Goal: Task Accomplishment & Management: Manage account settings

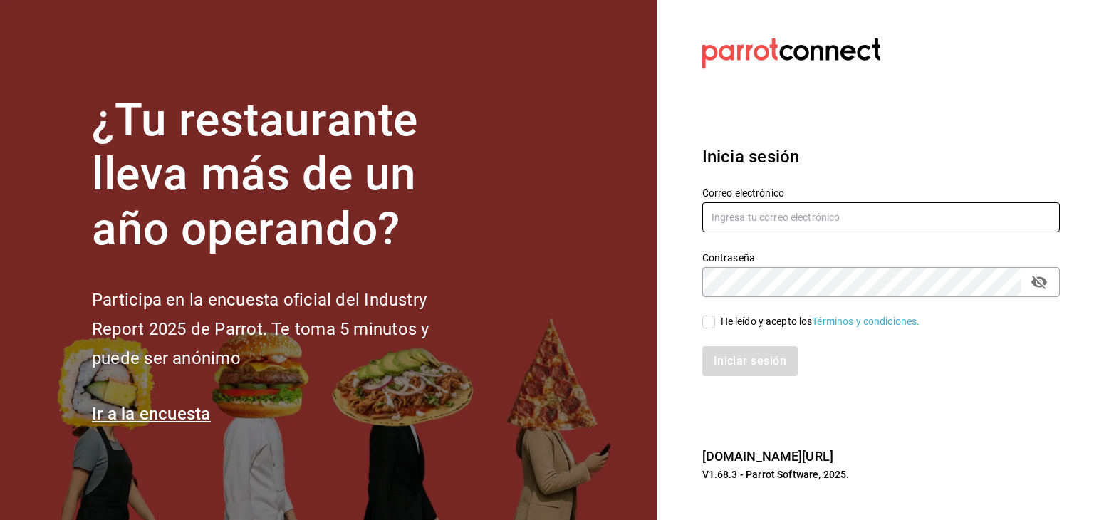
type input "[EMAIL_ADDRESS][PERSON_NAME][PERSON_NAME][DOMAIN_NAME]"
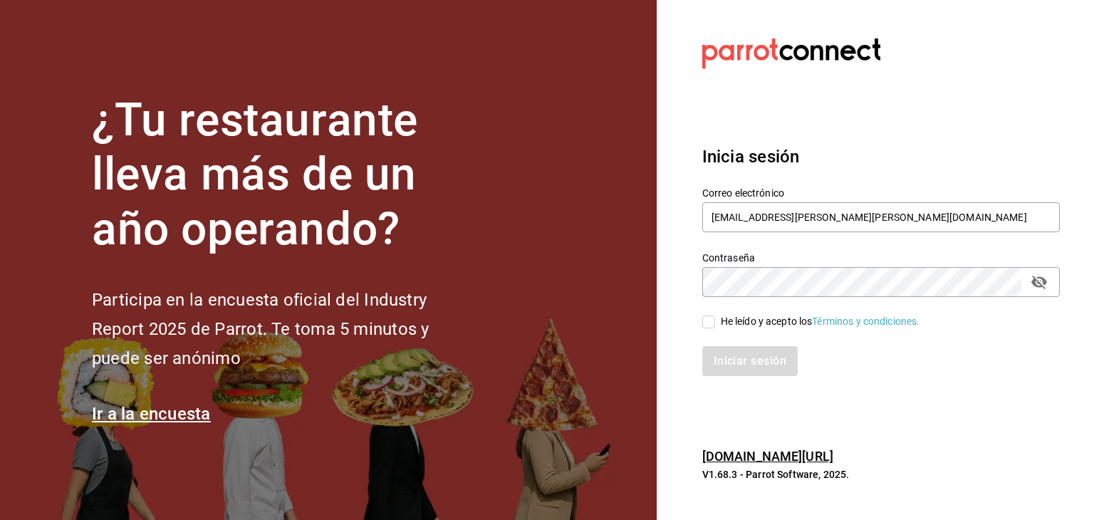
click at [708, 324] on input "He leído y acepto los Términos y condiciones." at bounding box center [708, 322] width 13 height 13
checkbox input "true"
click at [772, 366] on button "Iniciar sesión" at bounding box center [750, 361] width 97 height 30
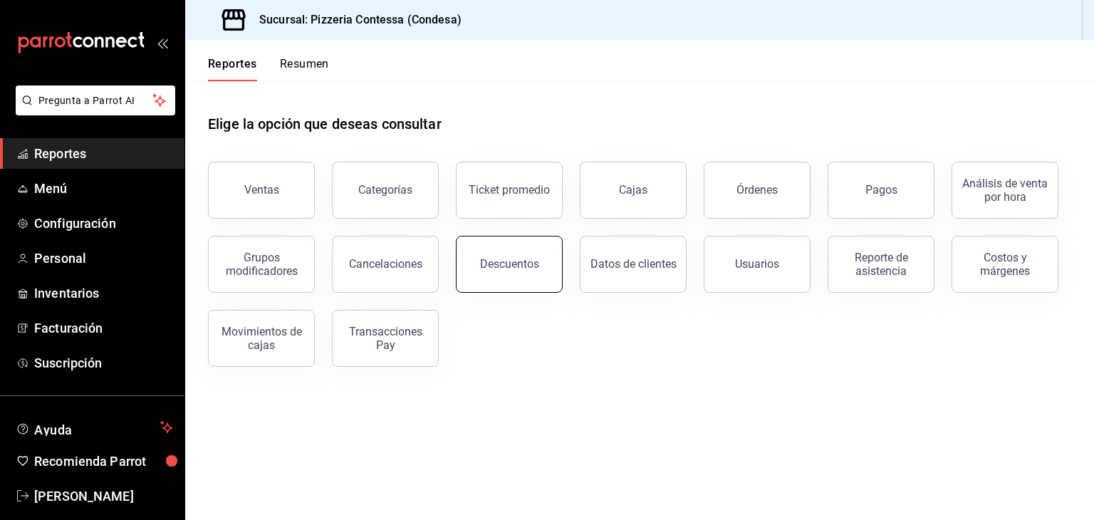
click at [501, 264] on div "Descuentos" at bounding box center [509, 264] width 59 height 14
click at [501, 264] on html "Pregunta a Parrot AI Reportes Menú Configuración Personal Inventarios Facturaci…" at bounding box center [547, 260] width 1094 height 520
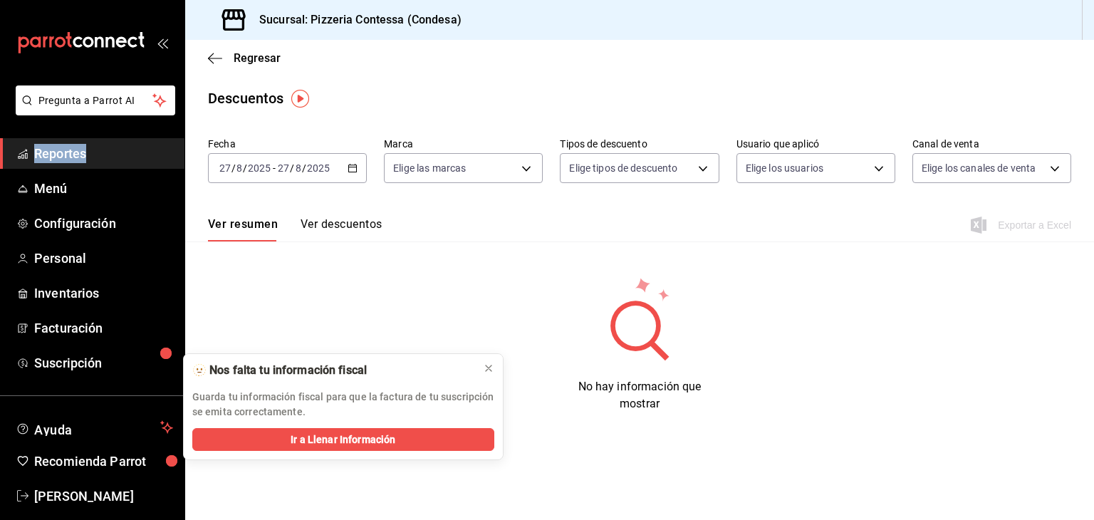
click at [348, 170] on icon "button" at bounding box center [353, 168] width 10 height 10
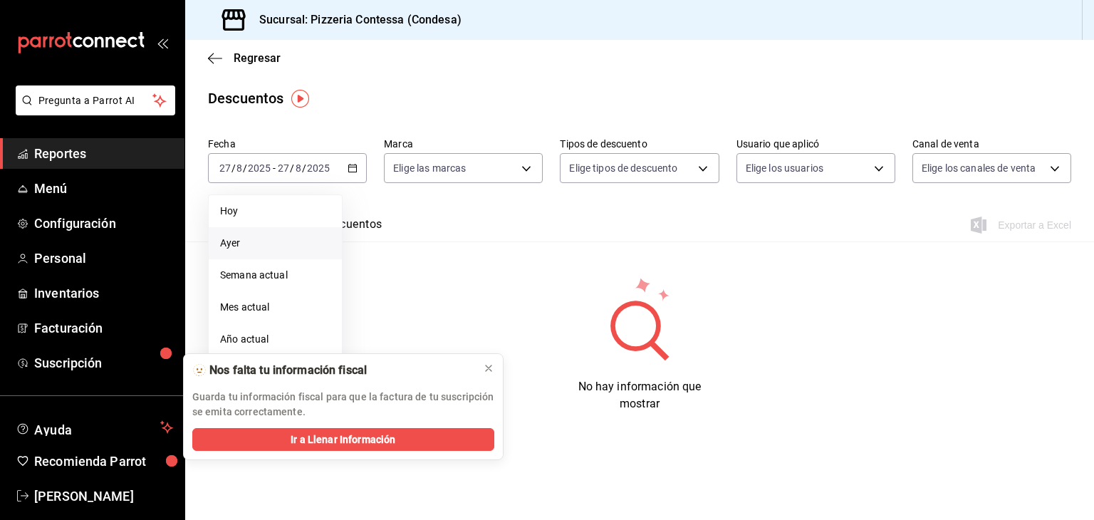
click at [292, 237] on span "Ayer" at bounding box center [275, 243] width 110 height 15
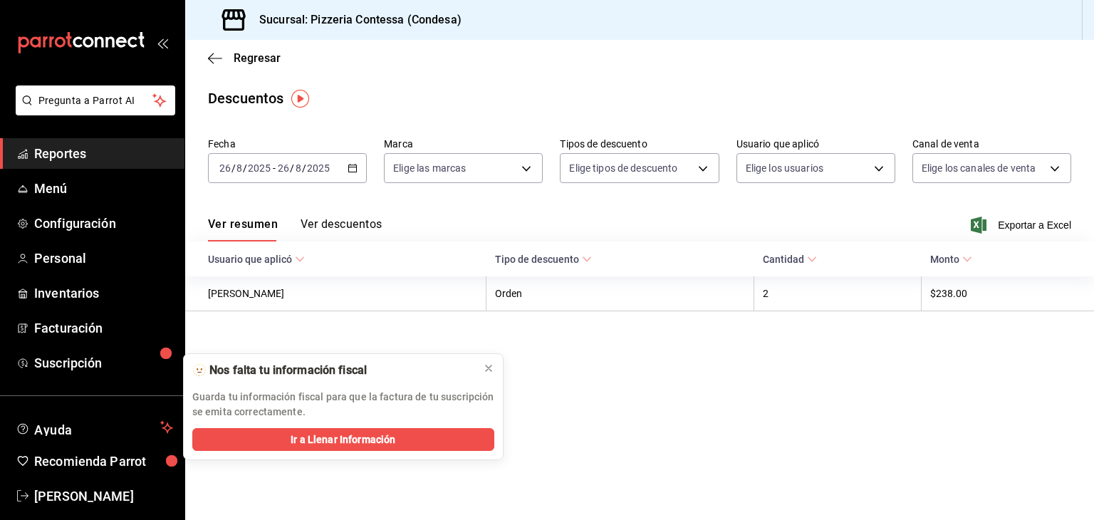
click at [487, 373] on main "Regresar Descuentos Fecha [DATE] [DATE] - [DATE] [DATE] Marca Elige las marcas …" at bounding box center [639, 280] width 909 height 480
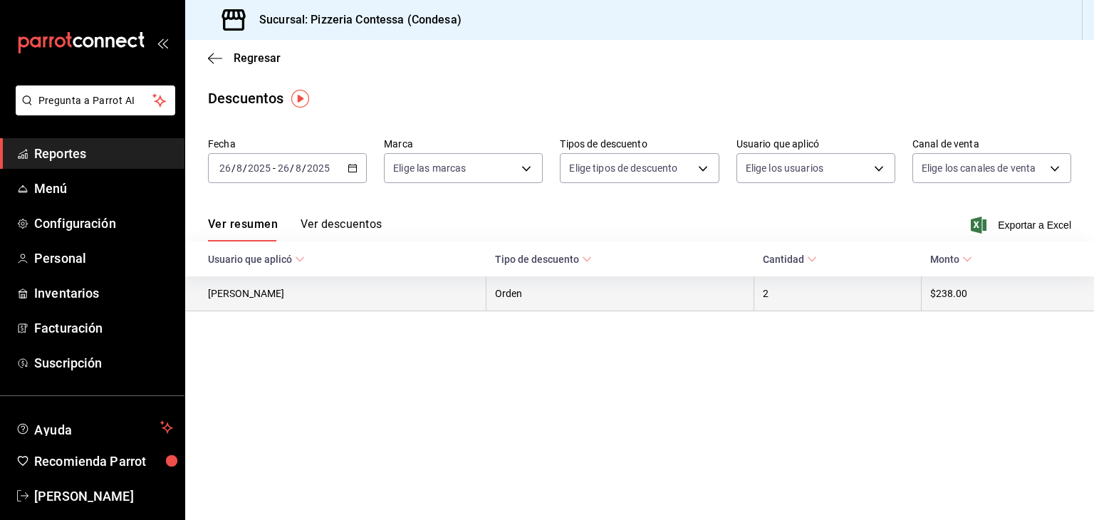
click at [439, 308] on th "[PERSON_NAME]" at bounding box center [335, 293] width 301 height 35
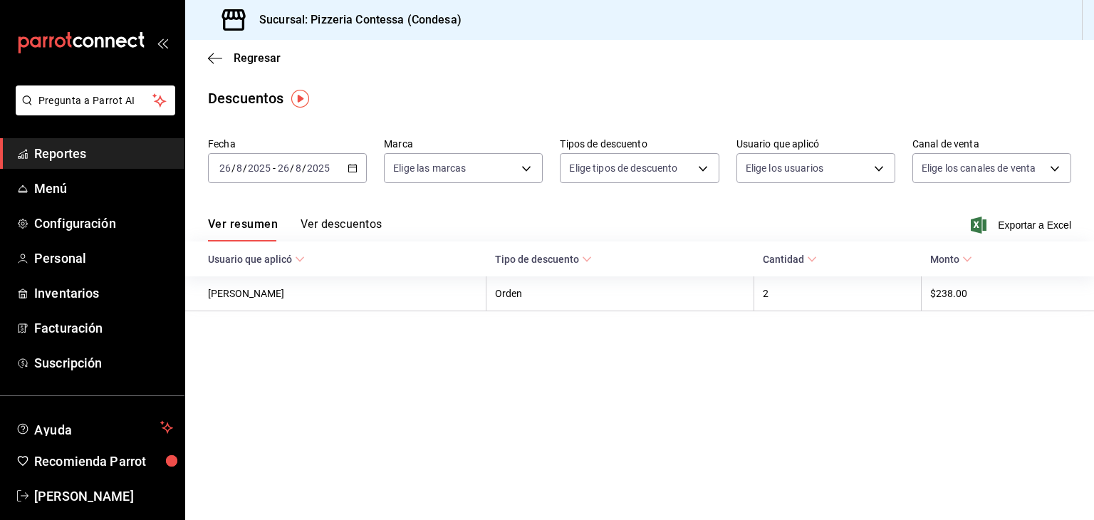
click at [353, 231] on button "Ver descuentos" at bounding box center [341, 229] width 81 height 24
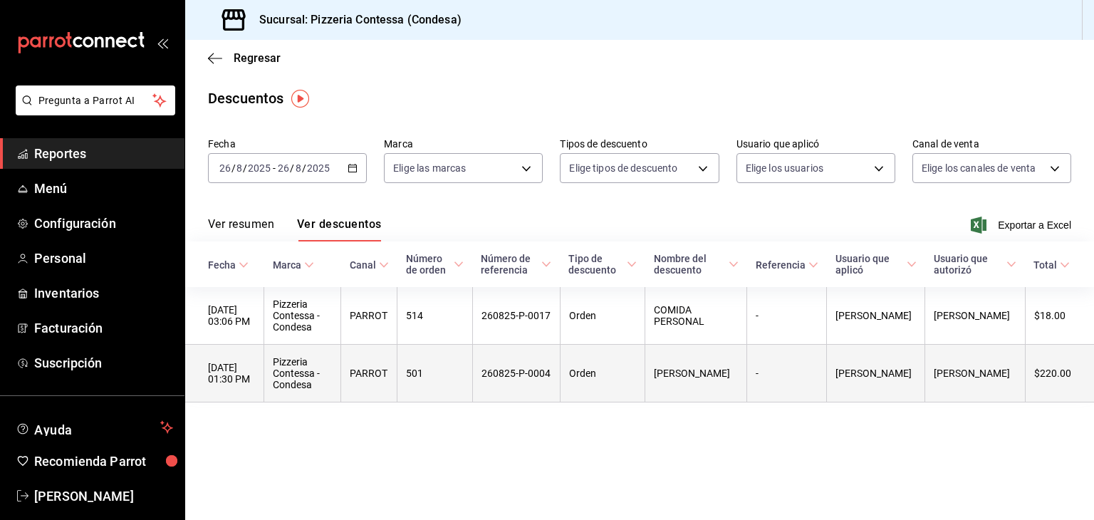
click at [313, 368] on th "Pizzeria Contessa - Condesa" at bounding box center [302, 374] width 77 height 58
drag, startPoint x: 313, startPoint y: 368, endPoint x: 690, endPoint y: 375, distance: 376.9
click at [690, 375] on tr "[DATE] 01:30 PM Pizzeria Contessa - Condesa PARROT 501 260825-P-0004 Orden [PER…" at bounding box center [639, 374] width 909 height 58
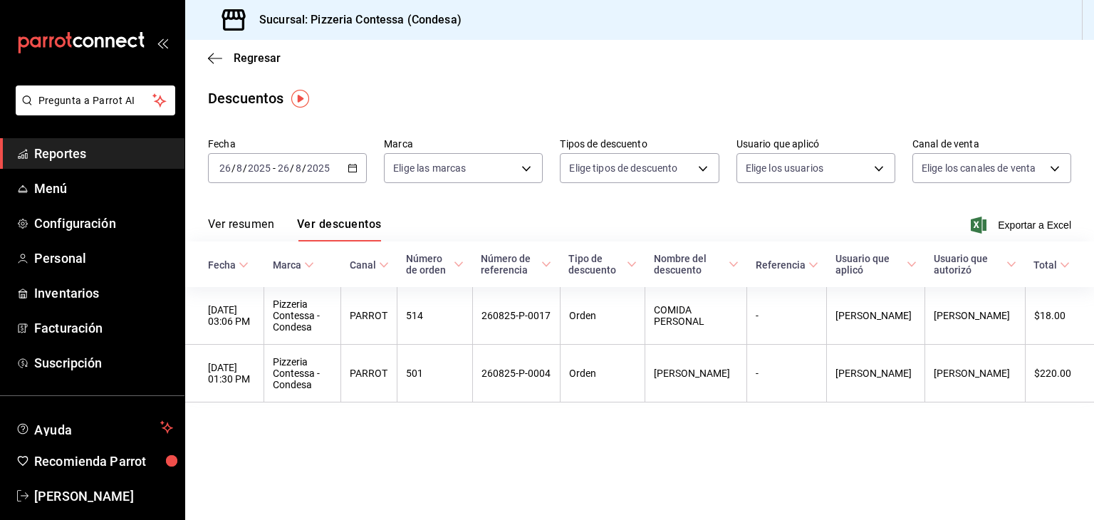
click at [667, 445] on main "Regresar Descuentos Fecha [DATE] [DATE] - [DATE] [DATE] Marca Elige las marcas …" at bounding box center [639, 280] width 909 height 480
click at [246, 58] on span "Regresar" at bounding box center [257, 58] width 47 height 14
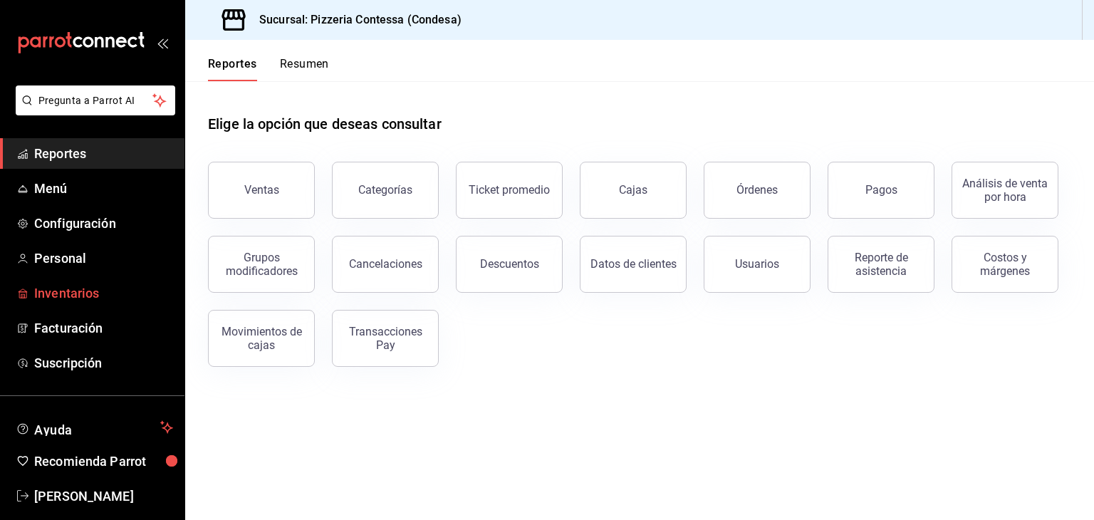
click at [73, 286] on span "Inventarios" at bounding box center [103, 293] width 139 height 19
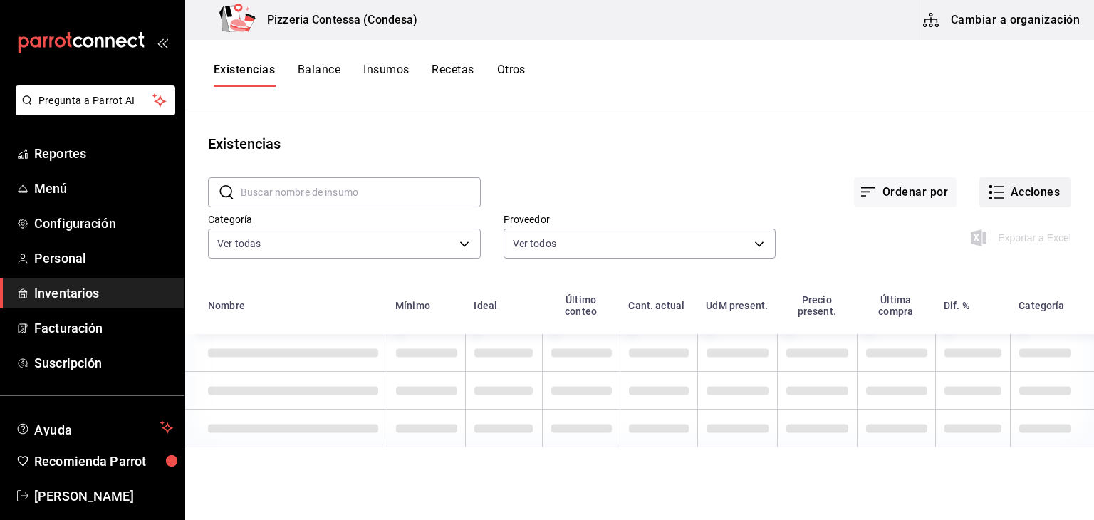
click at [1022, 195] on button "Acciones" at bounding box center [1025, 192] width 92 height 30
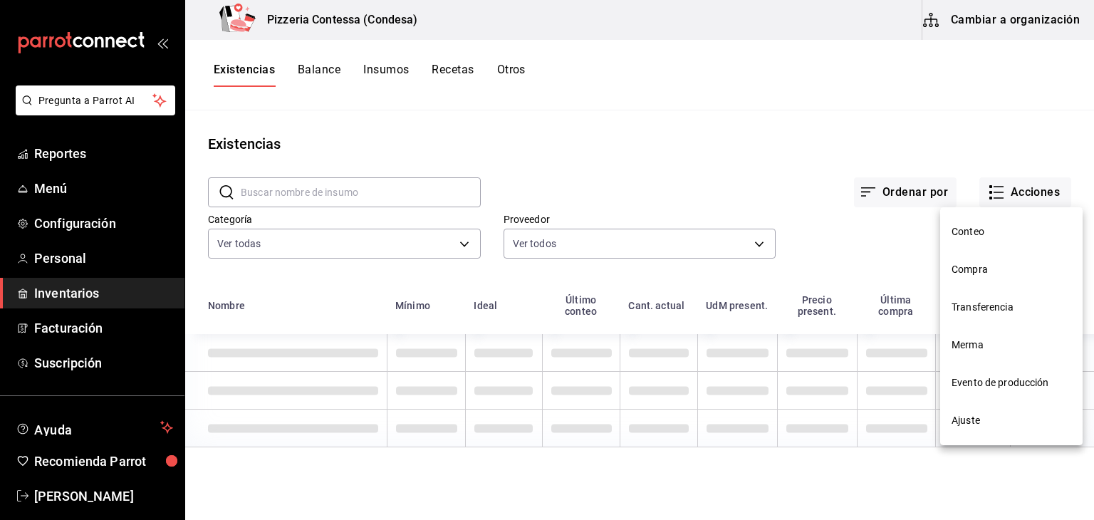
click at [1004, 338] on span "Merma" at bounding box center [1012, 345] width 120 height 15
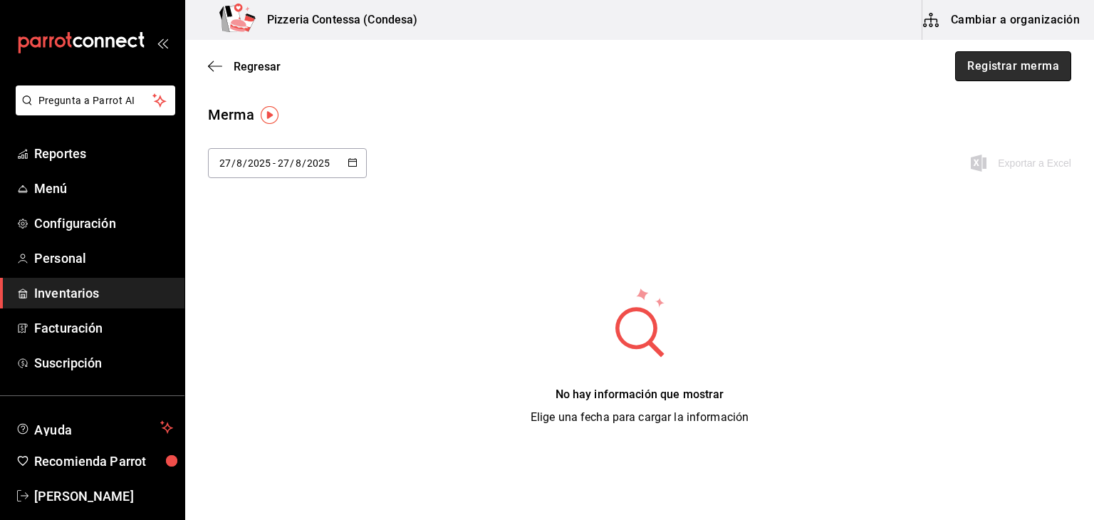
click at [977, 78] on button "Registrar merma" at bounding box center [1013, 66] width 116 height 30
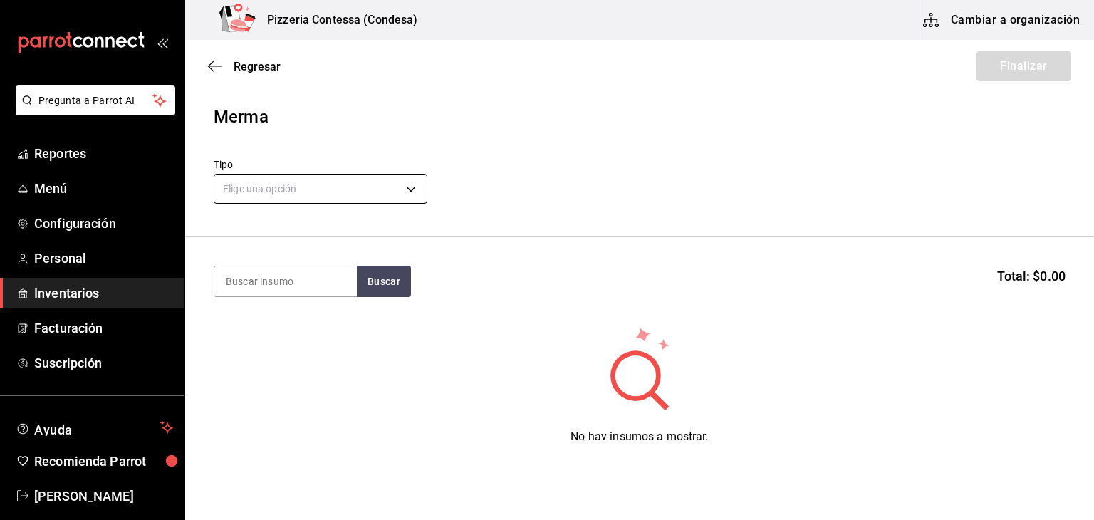
click at [303, 179] on body "Pregunta a Parrot AI Reportes Menú Configuración Personal Inventarios Facturaci…" at bounding box center [547, 220] width 1094 height 440
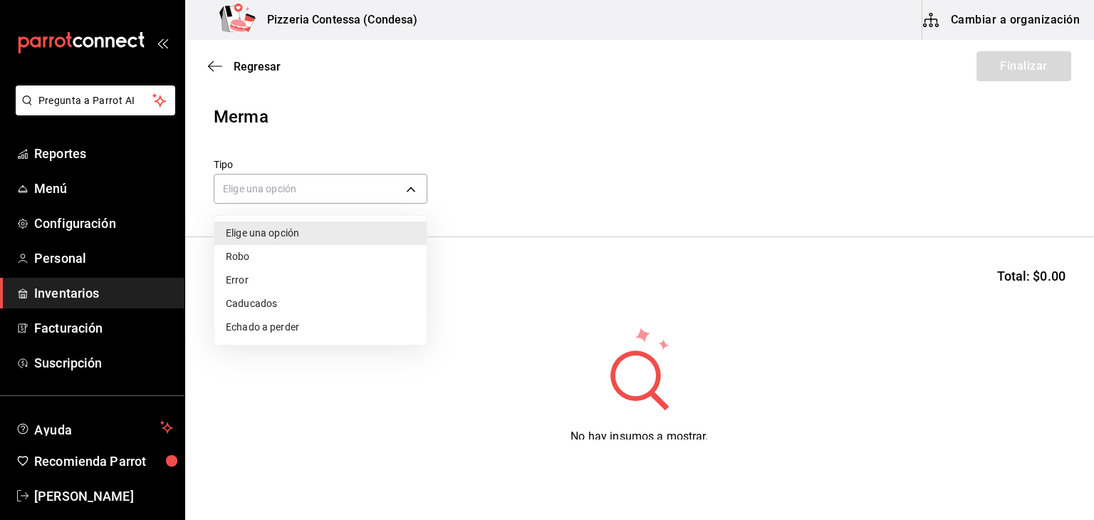
click at [321, 289] on li "Error" at bounding box center [320, 281] width 212 height 24
type input "ERROR"
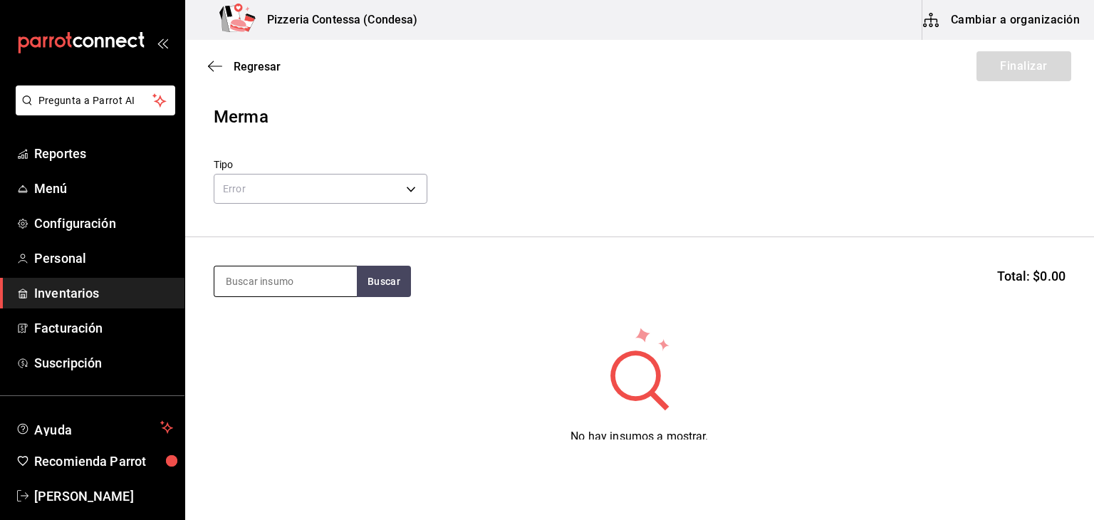
click at [311, 274] on input at bounding box center [285, 281] width 142 height 30
type input "plato"
click at [392, 289] on button "Buscar" at bounding box center [384, 281] width 54 height 31
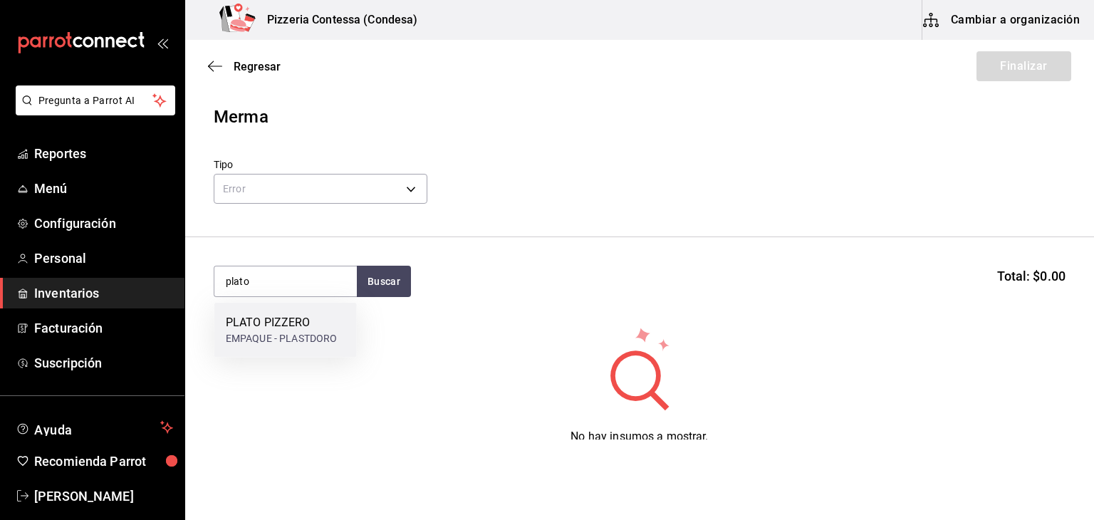
click at [323, 305] on div "PLATO PIZZERO EMPAQUE - PLASTDORO" at bounding box center [285, 330] width 142 height 55
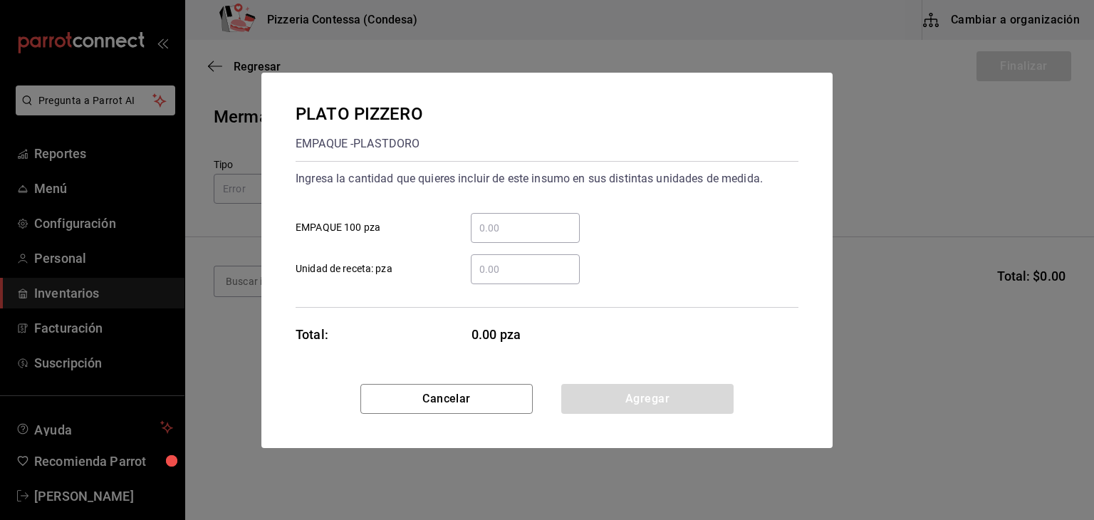
click at [501, 261] on input "​ Unidad de receta: pza" at bounding box center [525, 269] width 109 height 17
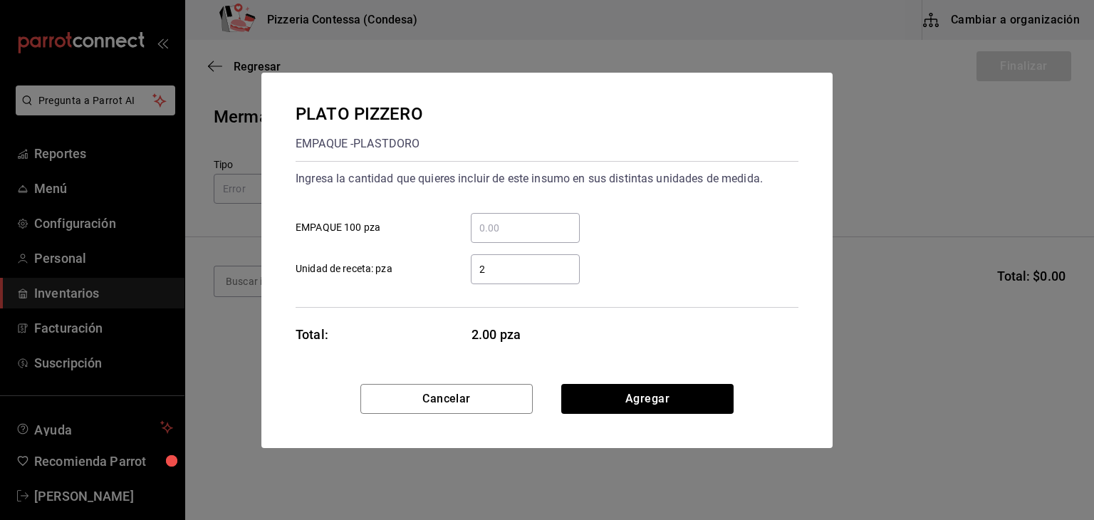
type input "2"
click at [624, 405] on button "Agregar" at bounding box center [647, 399] width 172 height 30
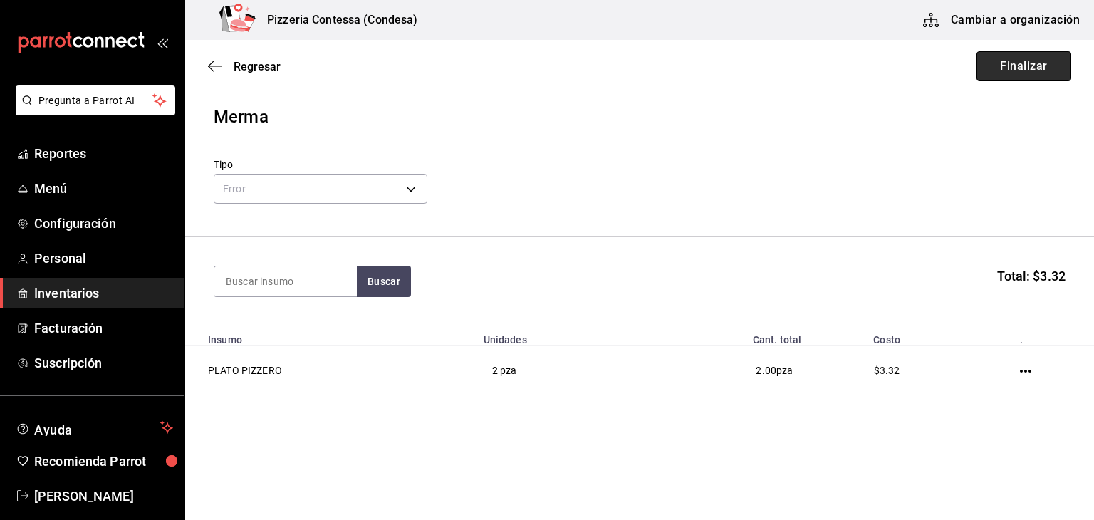
click at [1022, 62] on button "Finalizar" at bounding box center [1024, 66] width 95 height 30
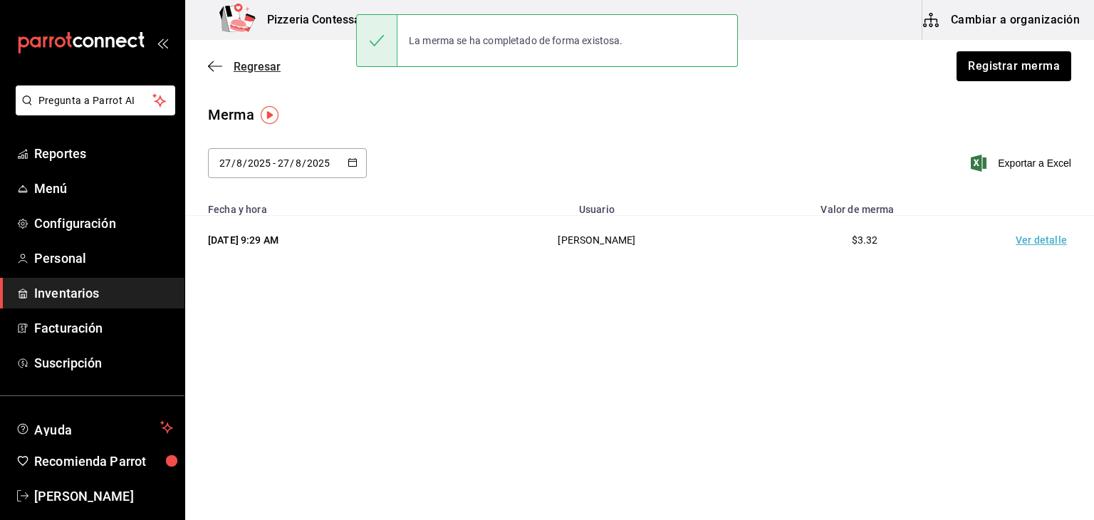
click at [264, 69] on span "Regresar" at bounding box center [257, 67] width 47 height 14
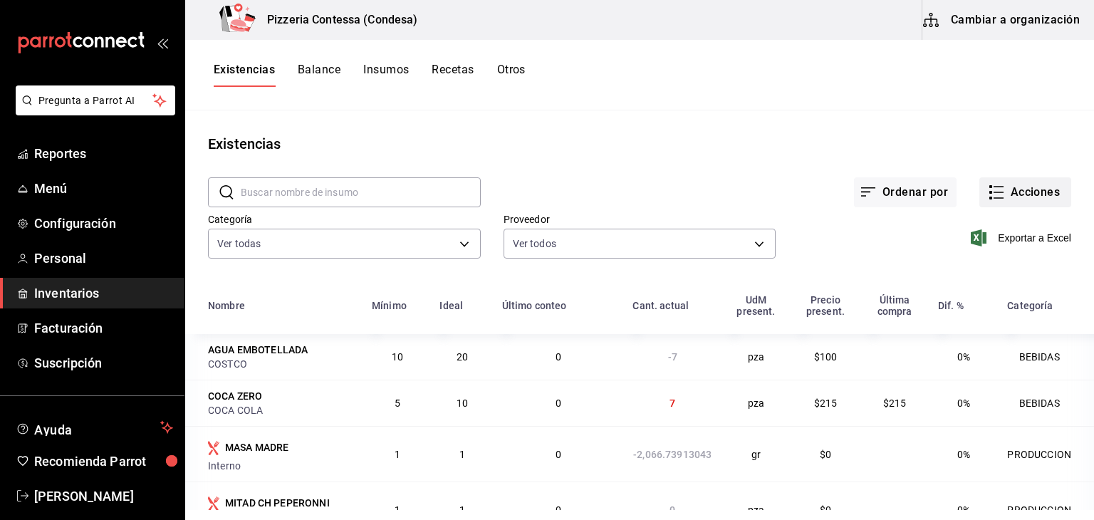
click at [1032, 189] on button "Acciones" at bounding box center [1025, 192] width 92 height 30
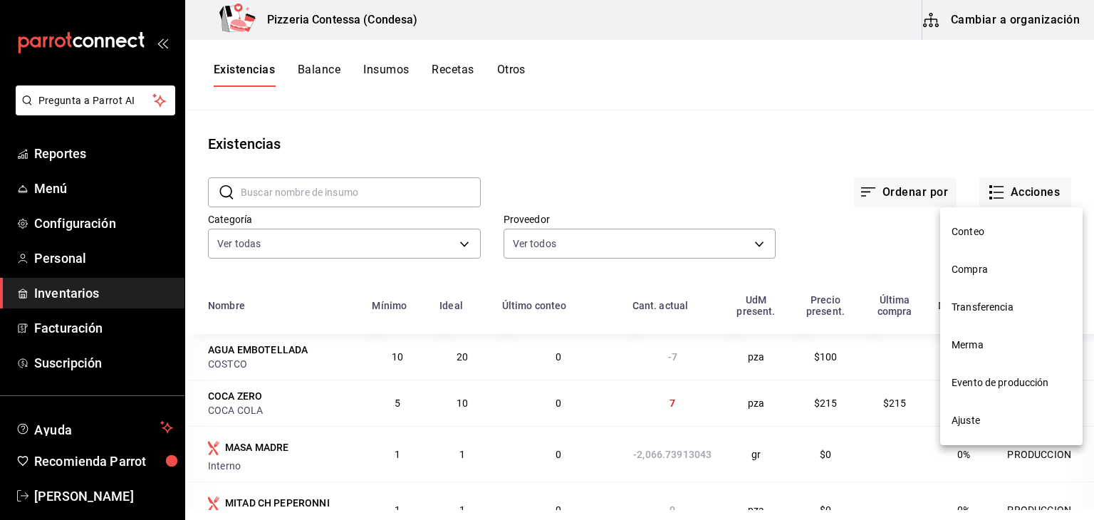
click at [977, 374] on li "Evento de producción" at bounding box center [1011, 383] width 142 height 38
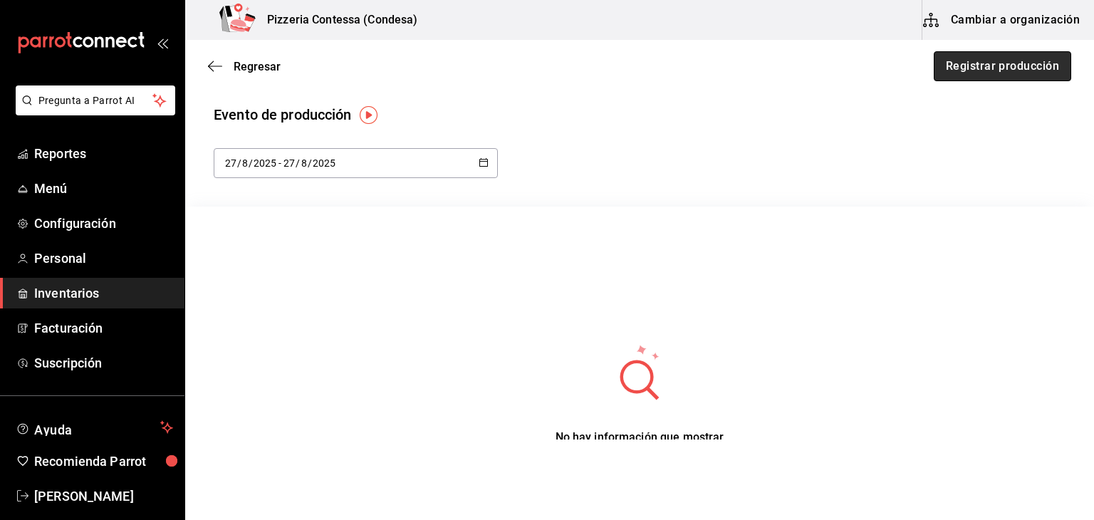
click at [1012, 66] on button "Registrar producción" at bounding box center [1002, 66] width 137 height 30
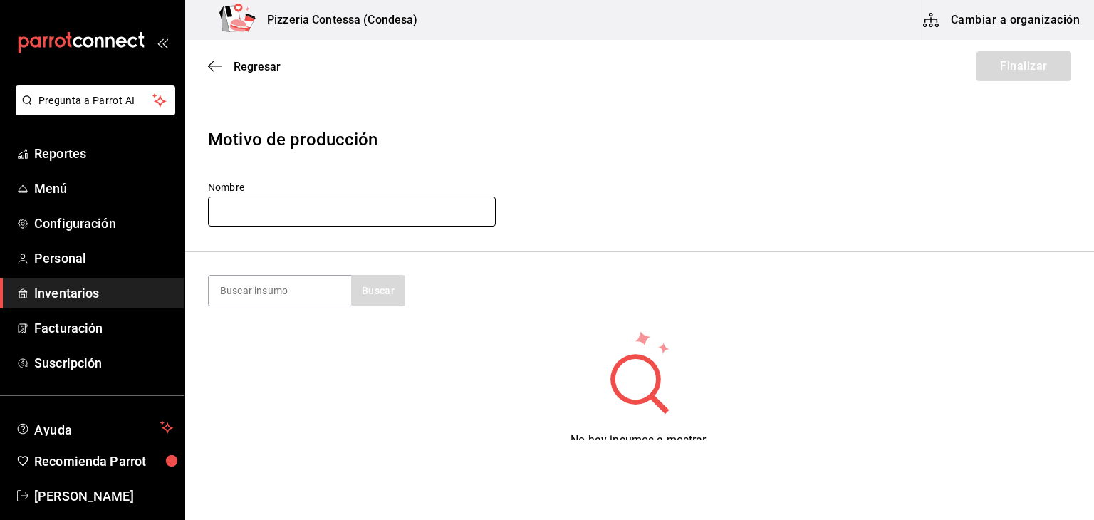
click at [469, 217] on input "text" at bounding box center [352, 212] width 288 height 30
type input "[DATE]"
click at [281, 300] on input at bounding box center [280, 291] width 142 height 30
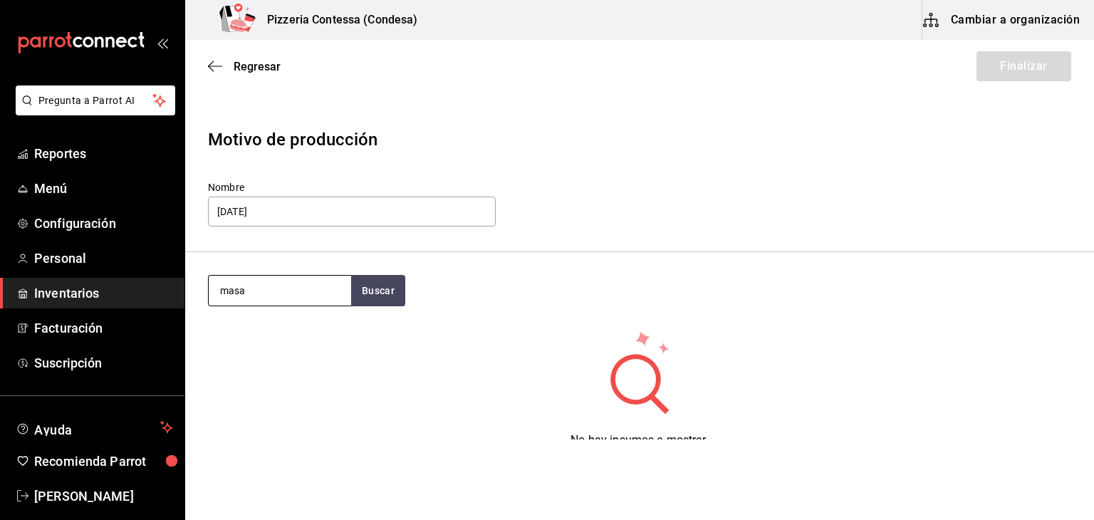
type input "masa"
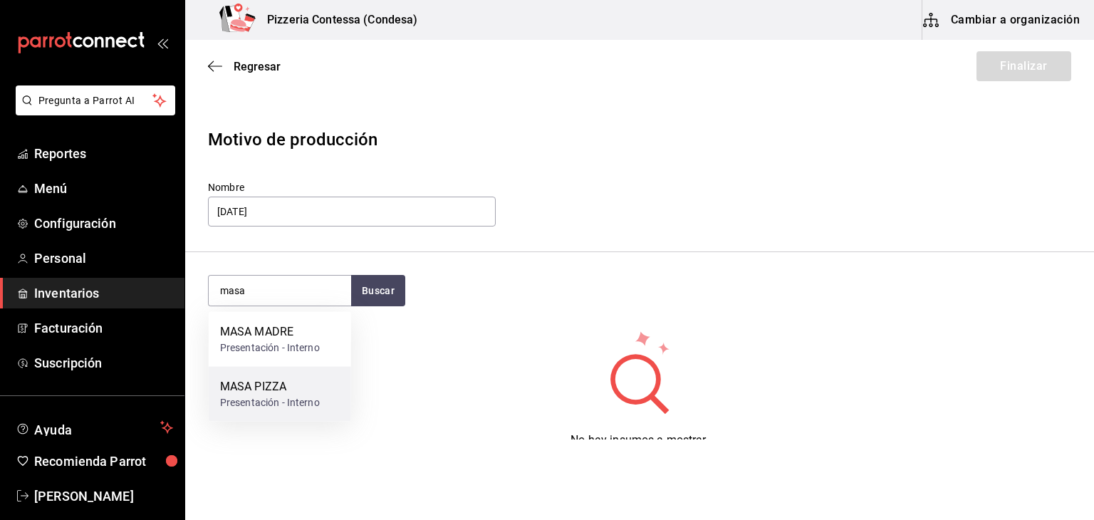
click at [276, 384] on div "MASA PIZZA" at bounding box center [270, 386] width 100 height 17
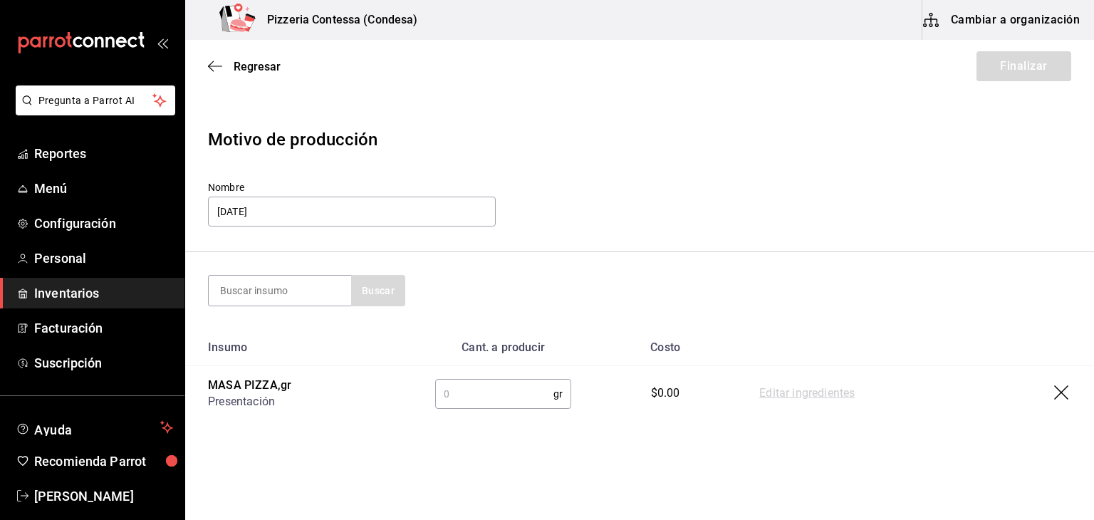
click at [499, 391] on input "text" at bounding box center [494, 394] width 118 height 28
type input "5840"
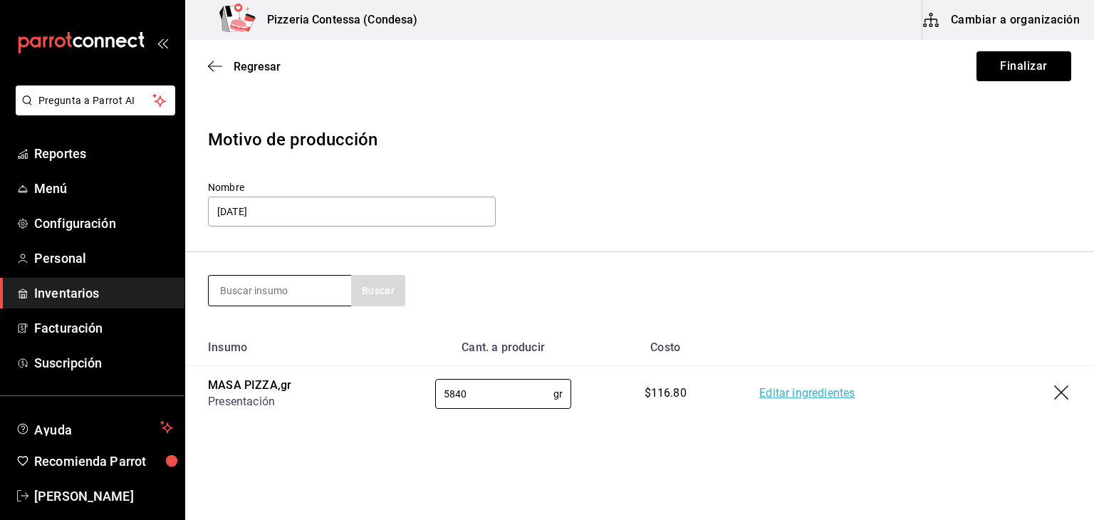
click at [279, 293] on input at bounding box center [280, 291] width 142 height 30
type input "masa"
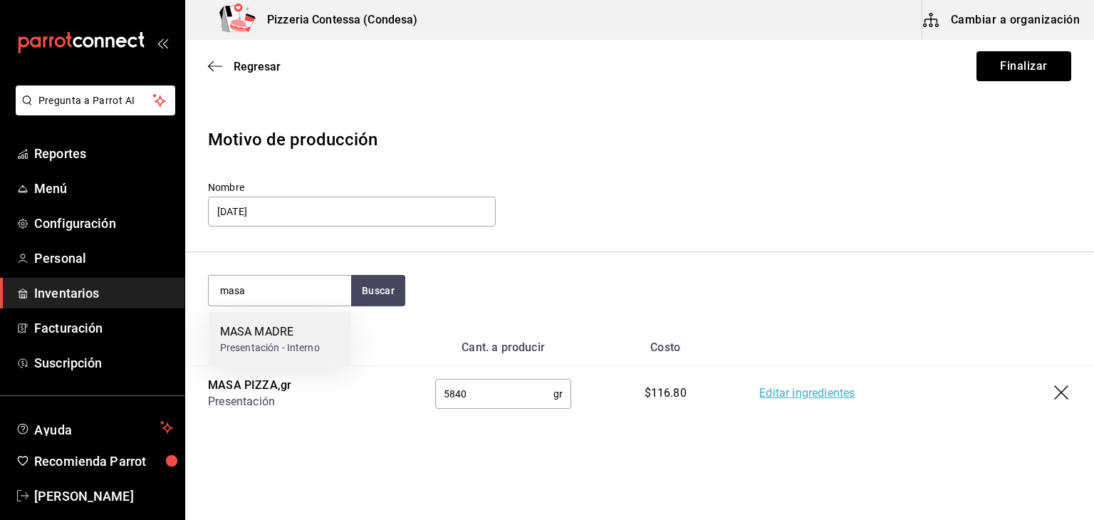
click at [282, 318] on div "MASA MADRE Presentación - Interno" at bounding box center [280, 339] width 142 height 55
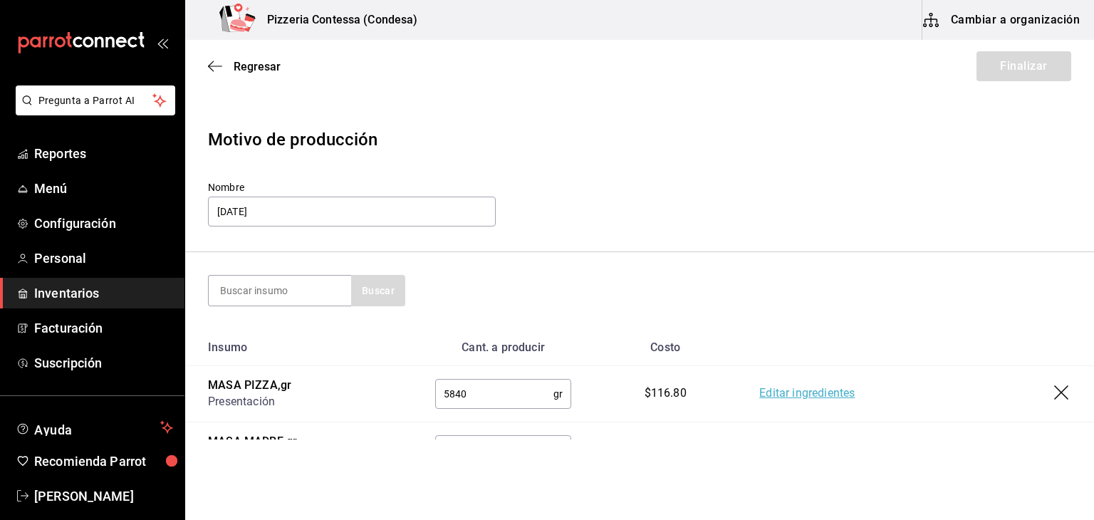
scroll to position [72, 0]
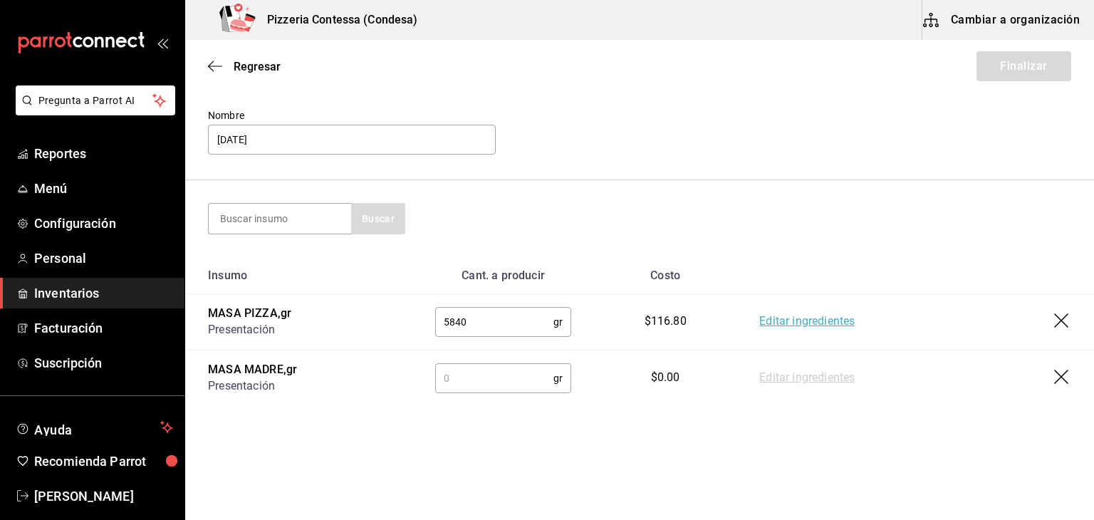
click at [455, 384] on input "text" at bounding box center [494, 378] width 118 height 28
type input "1000"
click at [857, 240] on section "Buscar" at bounding box center [639, 218] width 909 height 77
click at [254, 212] on input at bounding box center [280, 219] width 142 height 30
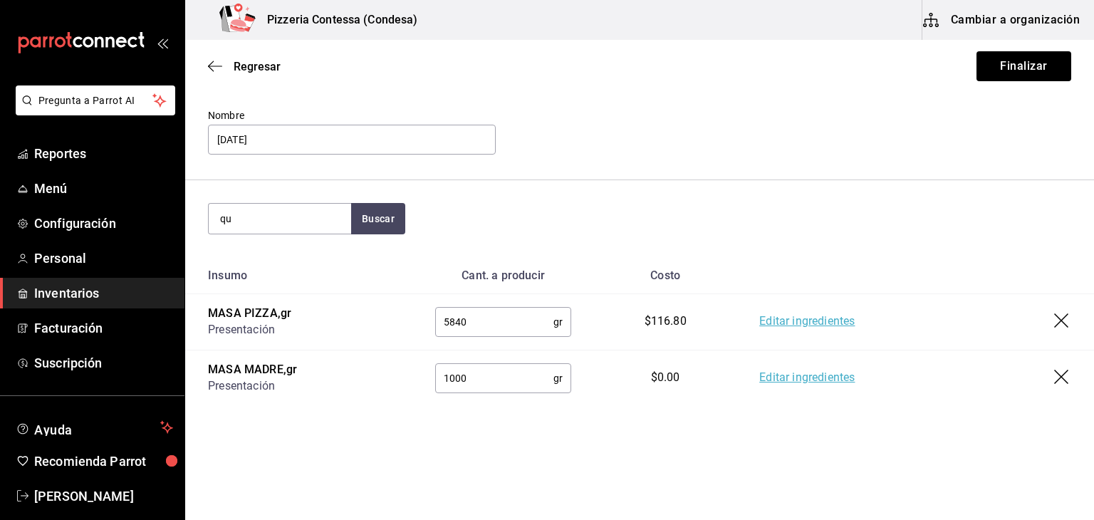
type input "q"
type input "mix"
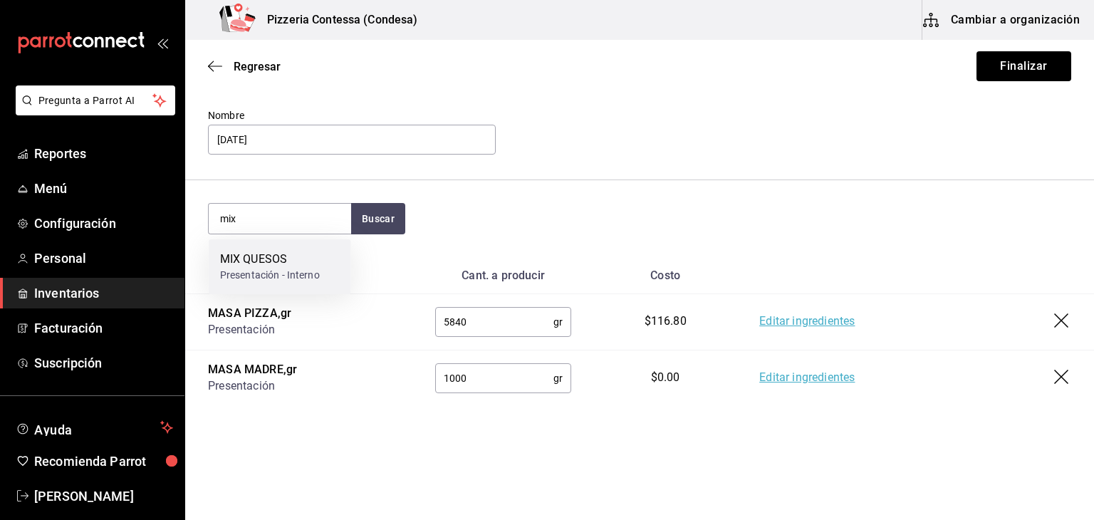
click at [297, 270] on div "Presentación - Interno" at bounding box center [270, 275] width 100 height 15
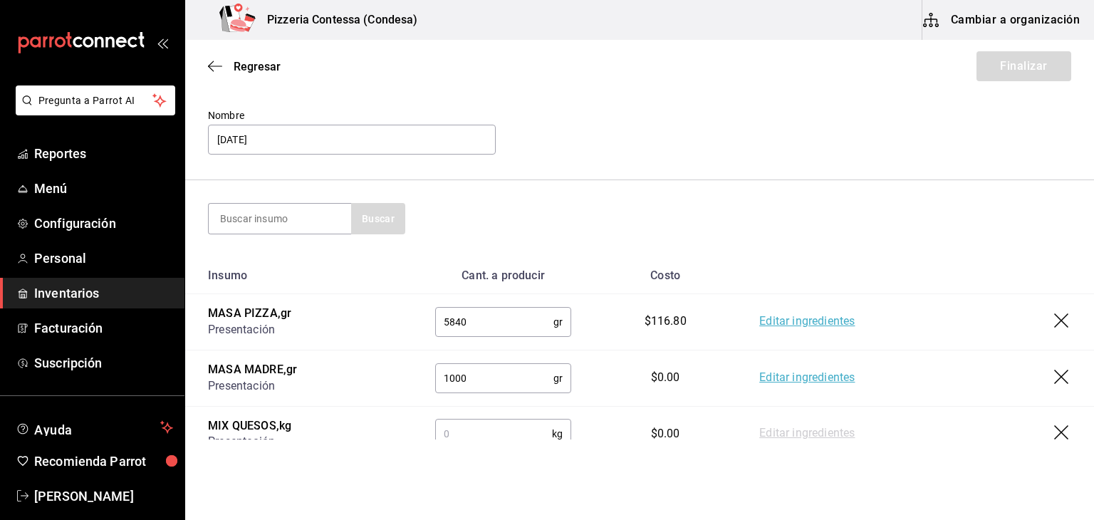
scroll to position [128, 0]
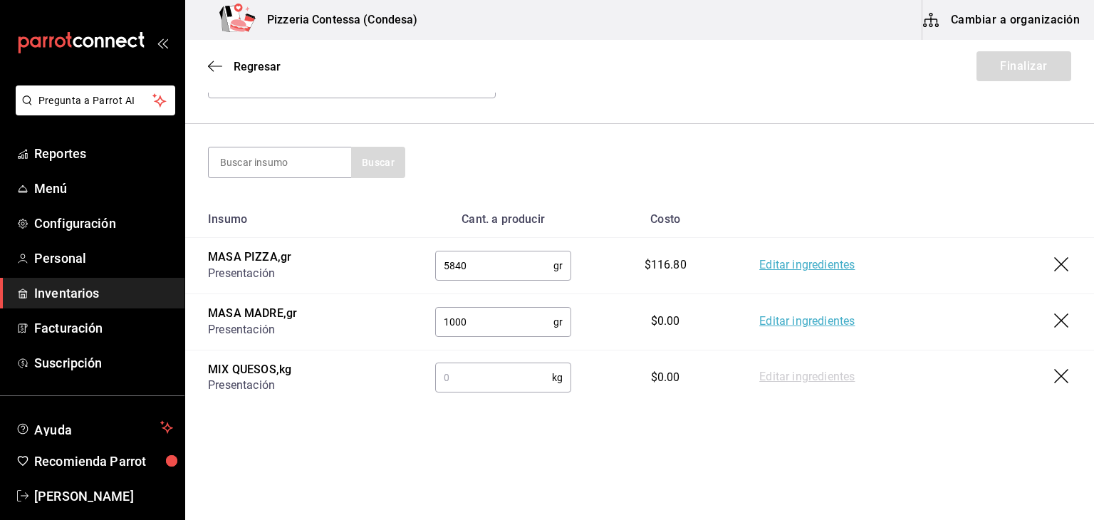
click at [450, 377] on input "text" at bounding box center [493, 377] width 117 height 28
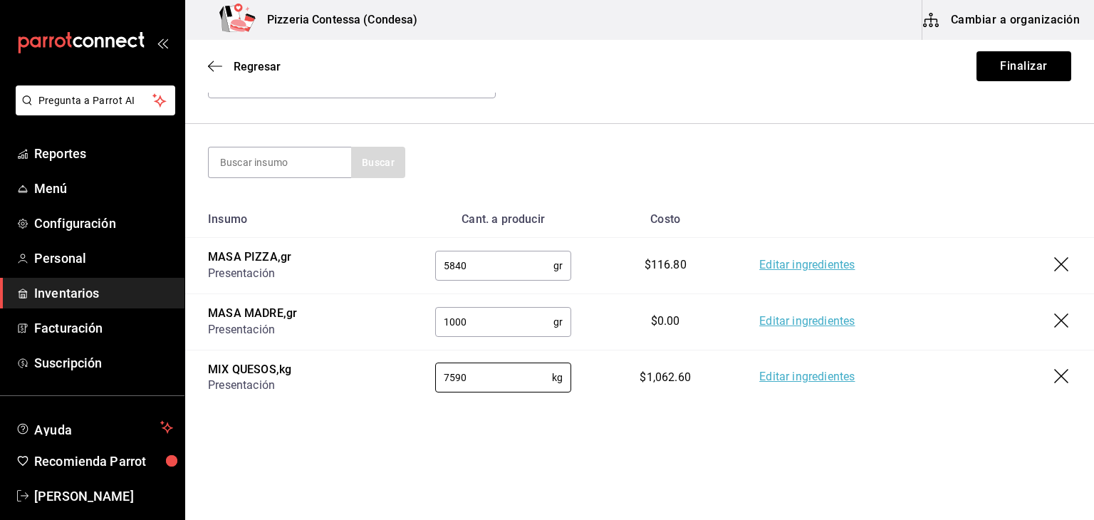
scroll to position [0, 0]
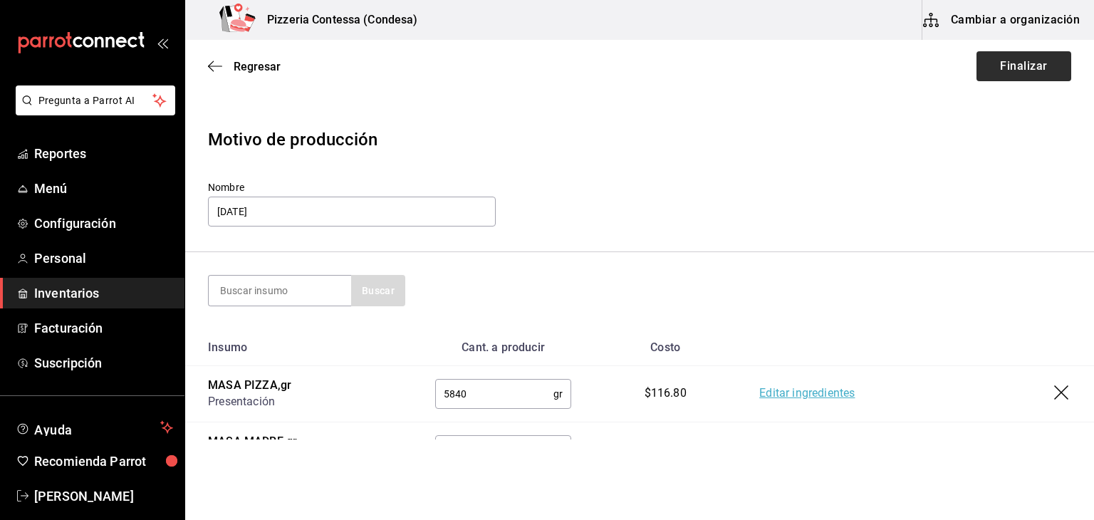
type input "7590"
click at [1030, 59] on button "Finalizar" at bounding box center [1024, 66] width 95 height 30
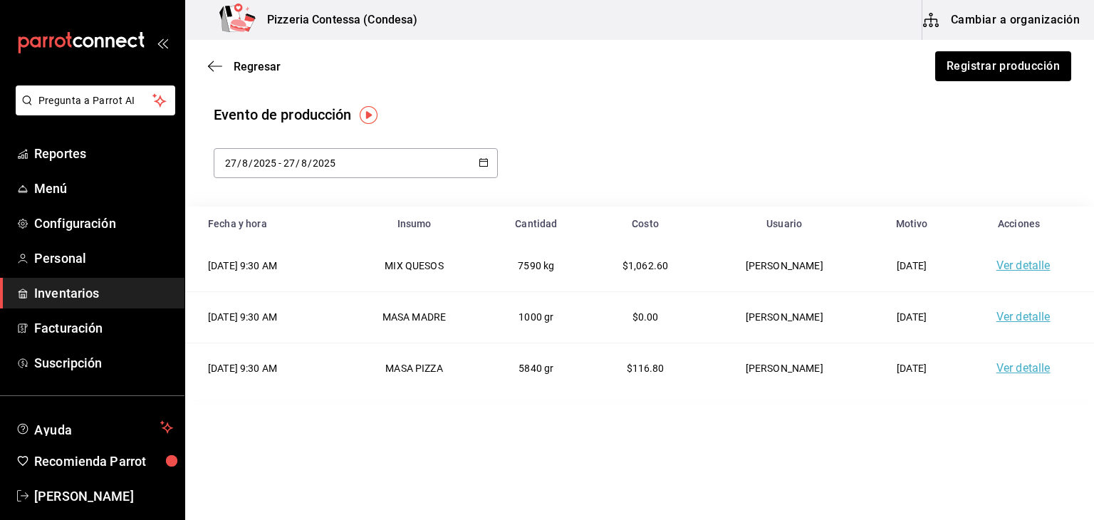
click at [482, 164] on icon "button" at bounding box center [484, 162] width 10 height 10
click at [289, 296] on li "Mes actual" at bounding box center [281, 305] width 135 height 32
type input "[DATE]"
type input "1"
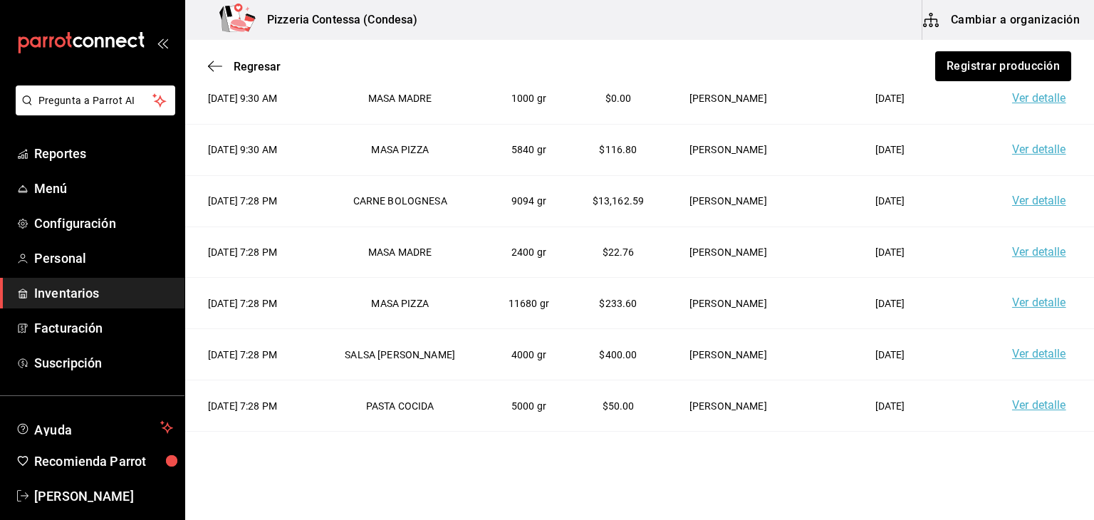
click at [254, 74] on div "Regresar Registrar producción" at bounding box center [639, 66] width 909 height 53
click at [251, 66] on span "Regresar" at bounding box center [257, 67] width 47 height 14
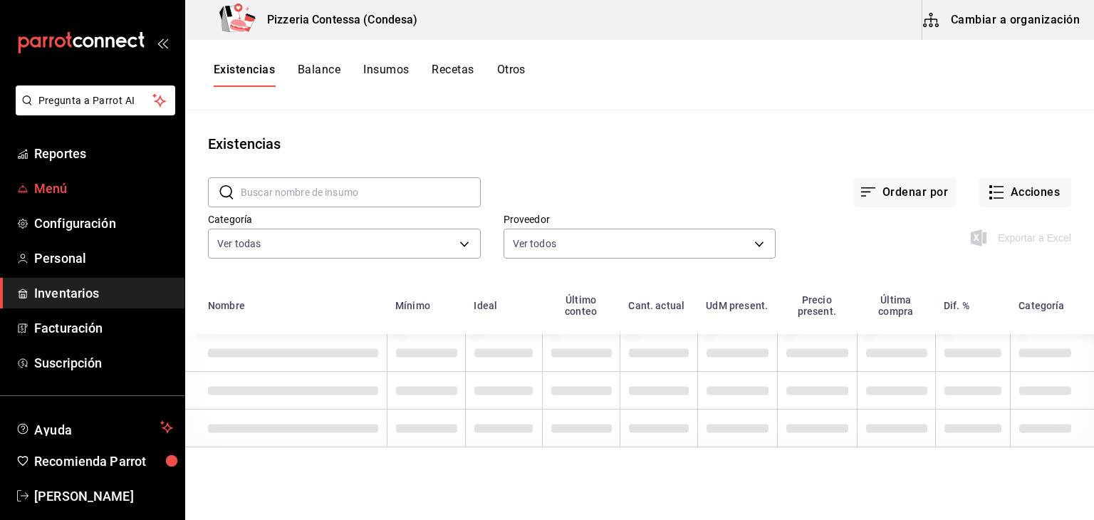
click at [110, 186] on span "Menú" at bounding box center [103, 188] width 139 height 19
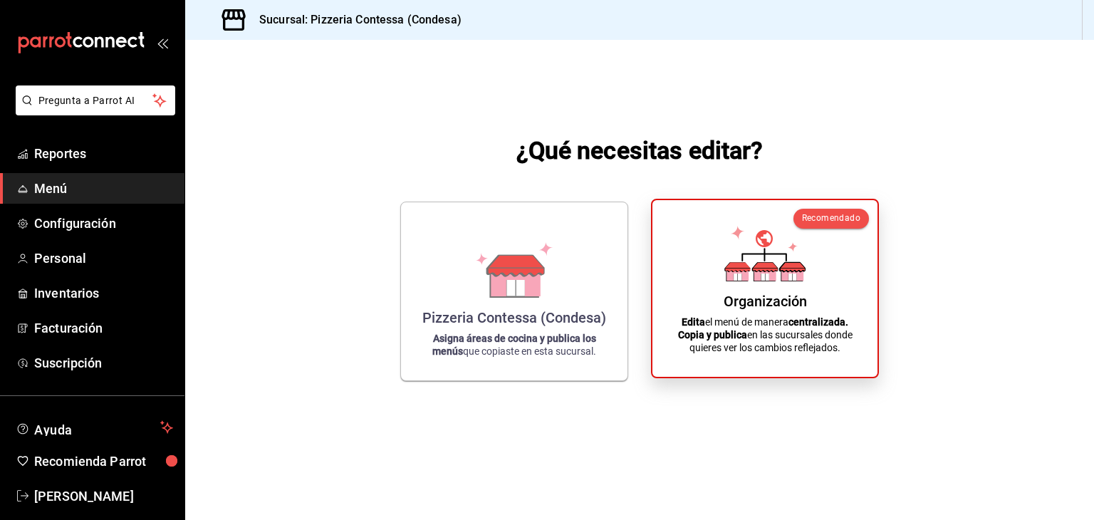
click at [823, 322] on strong "centralizada." at bounding box center [819, 321] width 60 height 11
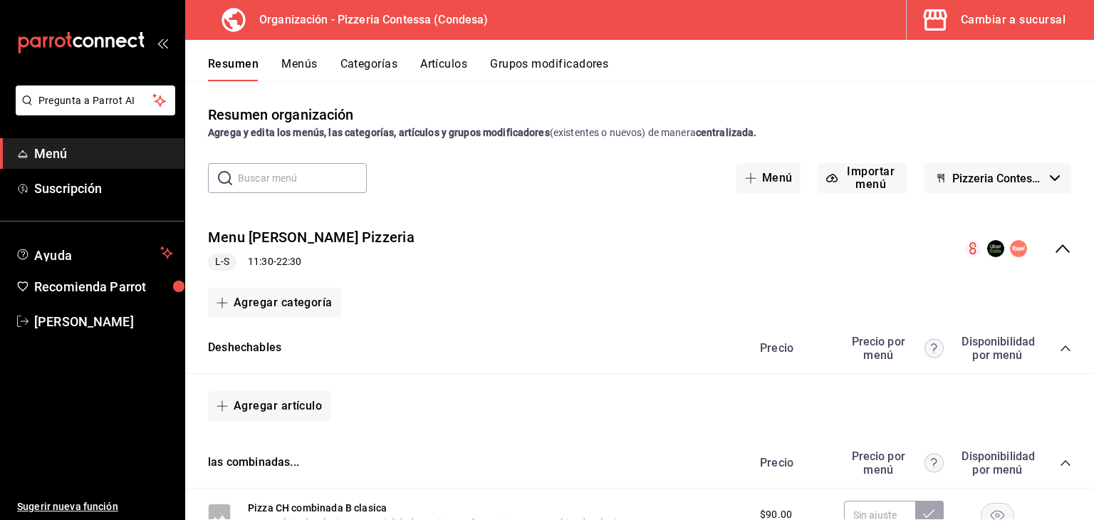
click at [303, 66] on button "Menús" at bounding box center [299, 69] width 36 height 24
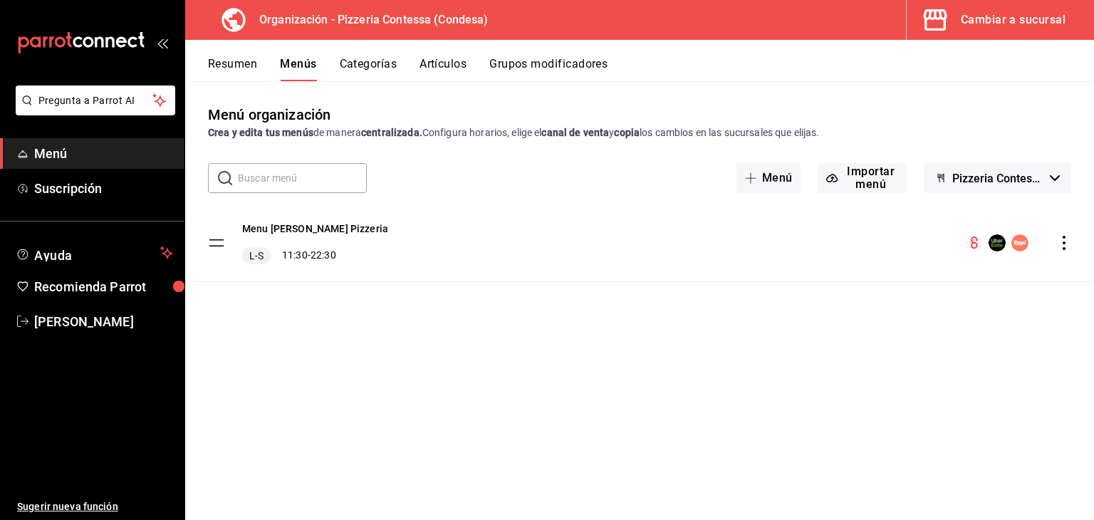
click at [1062, 249] on icon "actions" at bounding box center [1064, 243] width 14 height 14
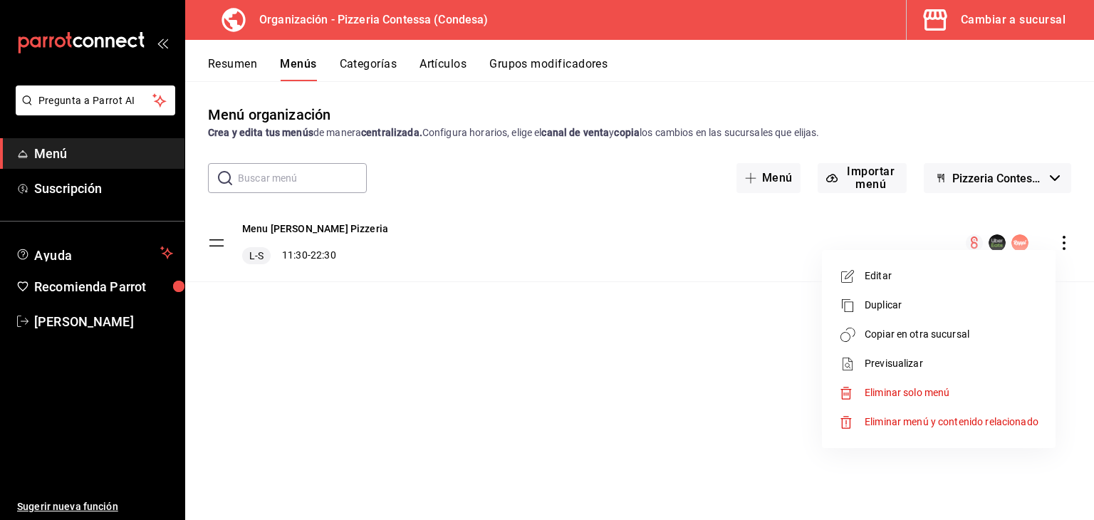
click at [944, 341] on span "Copiar en otra sucursal" at bounding box center [952, 334] width 174 height 15
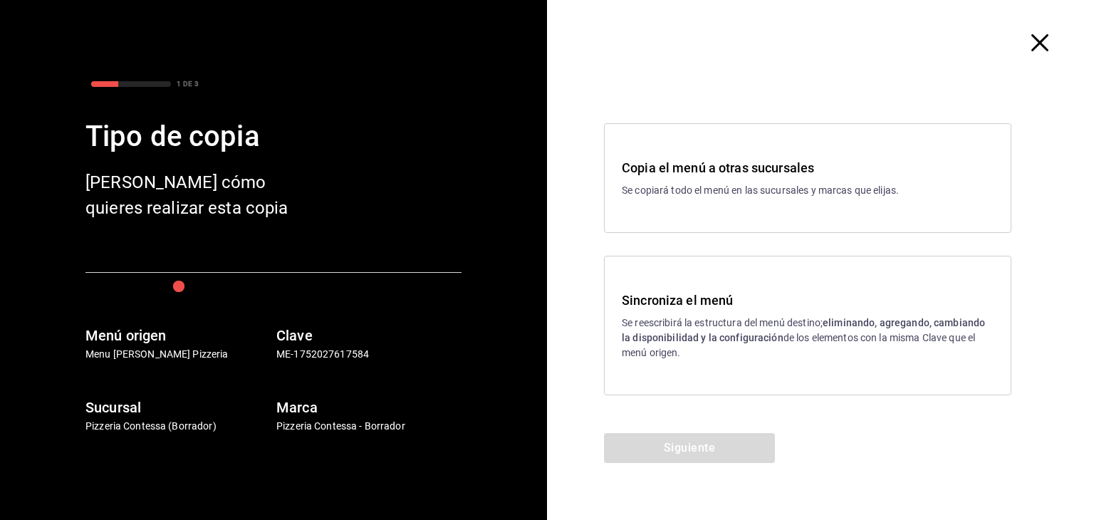
click at [766, 319] on p "Se reescribirá la estructura del menú destino; eliminando, agregando, cambiando…" at bounding box center [808, 338] width 372 height 45
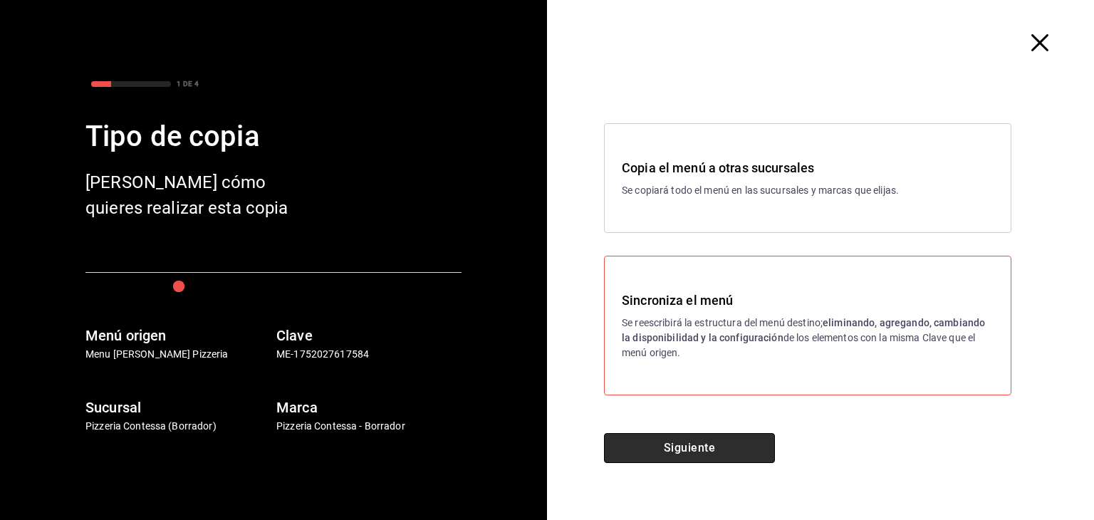
click at [705, 440] on button "Siguiente" at bounding box center [689, 448] width 171 height 30
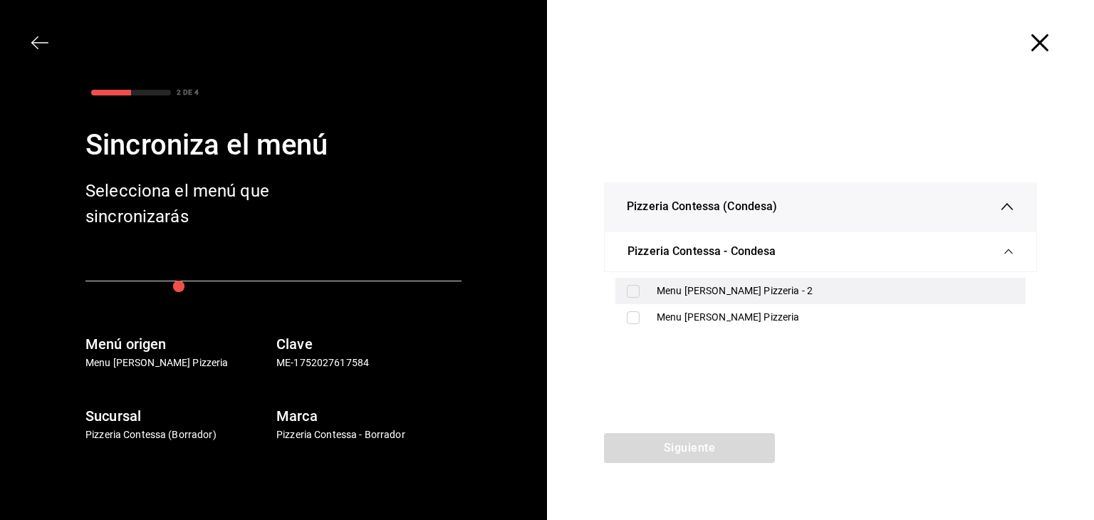
click at [785, 289] on div "Menu [PERSON_NAME] Pizzeria - 2" at bounding box center [836, 291] width 358 height 15
checkbox input "true"
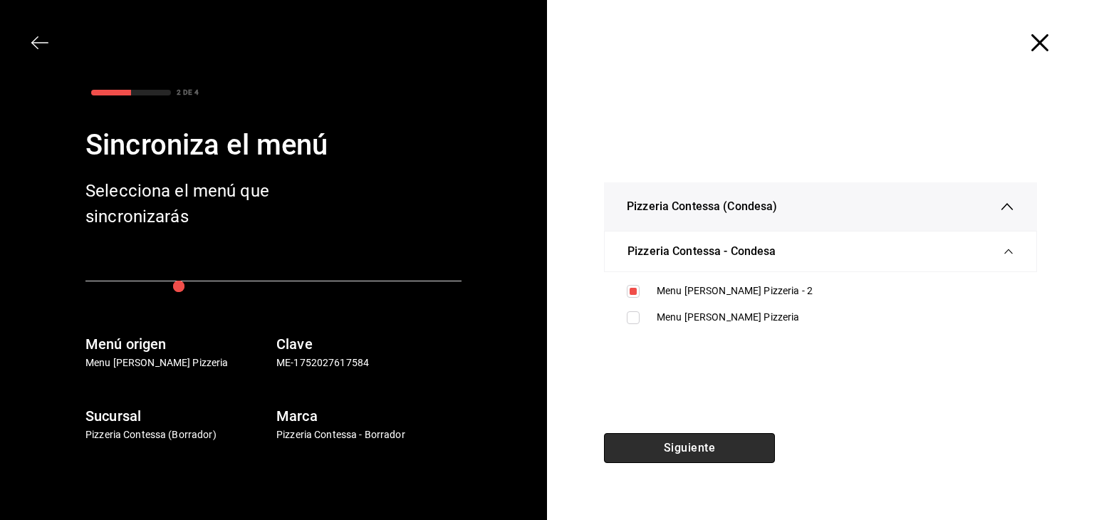
click at [722, 447] on button "Siguiente" at bounding box center [689, 448] width 171 height 30
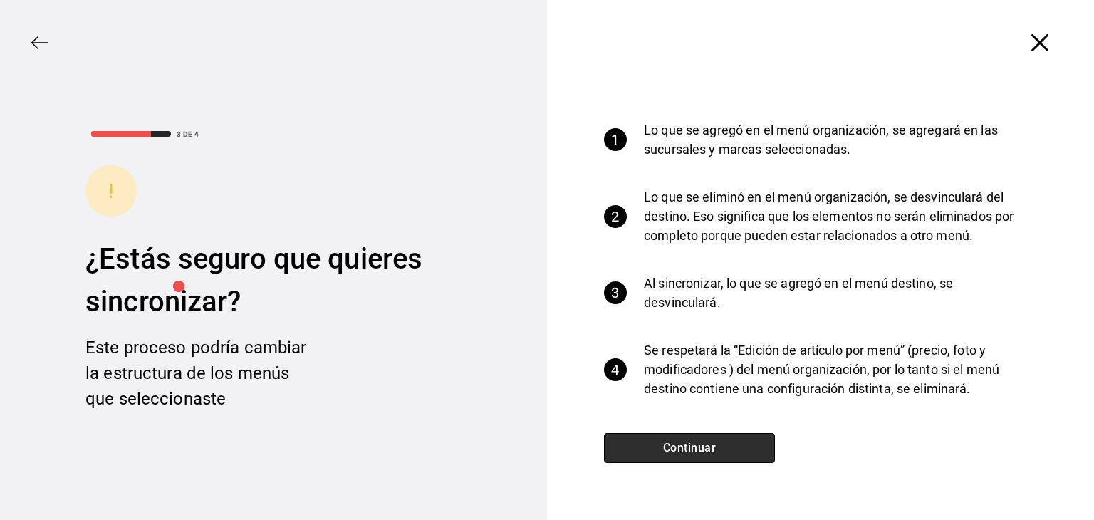
drag, startPoint x: 722, startPoint y: 447, endPoint x: 705, endPoint y: 453, distance: 17.3
click at [705, 453] on button "Continuar" at bounding box center [689, 448] width 171 height 30
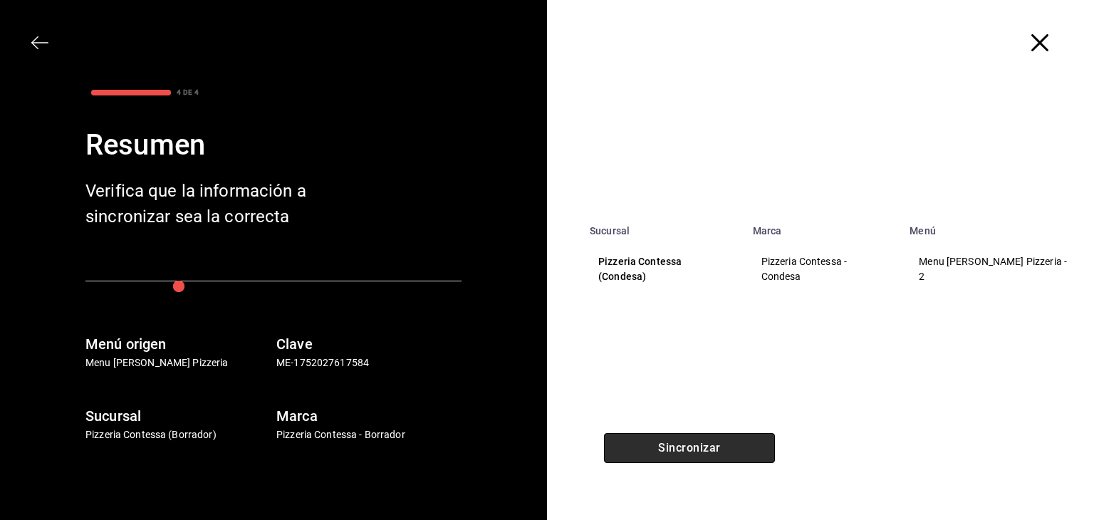
click at [705, 453] on button "Sincronizar" at bounding box center [689, 448] width 171 height 30
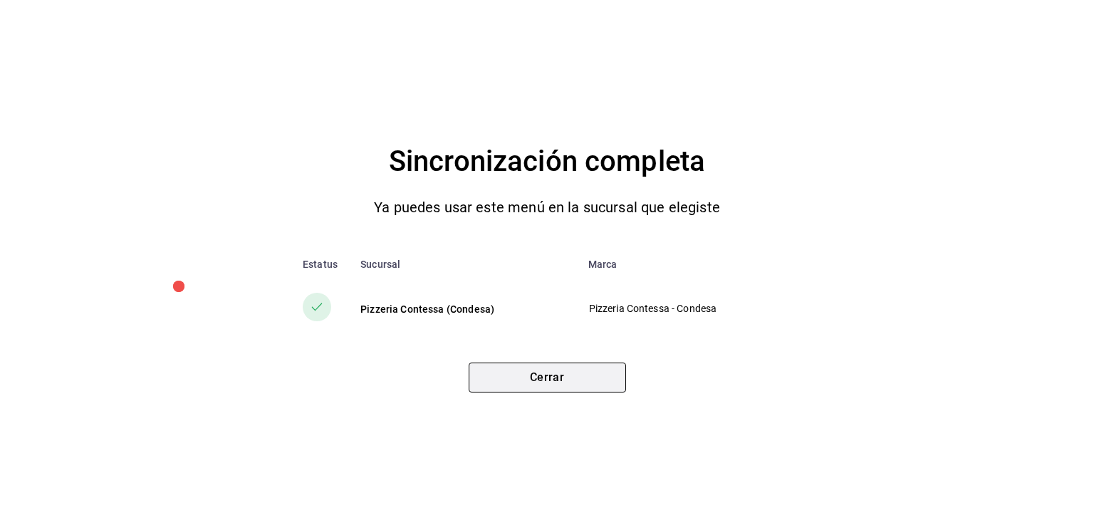
click at [513, 369] on button "Cerrar" at bounding box center [547, 378] width 157 height 30
